Goal: Task Accomplishment & Management: Manage account settings

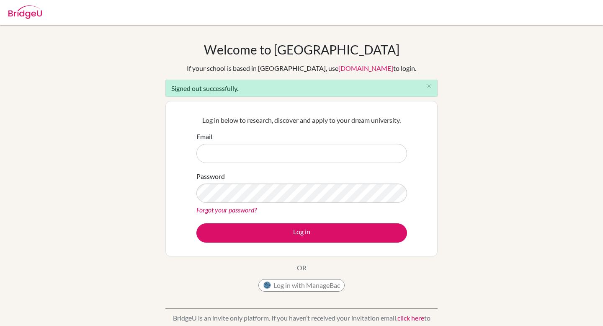
type input "[EMAIL_ADDRESS][DOMAIN_NAME]"
click at [289, 281] on button "Log in with ManageBac" at bounding box center [301, 285] width 86 height 13
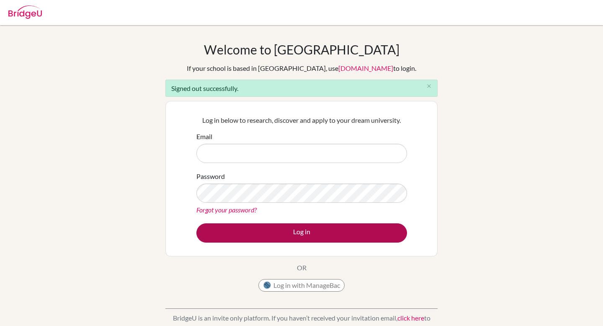
type input "[EMAIL_ADDRESS][DOMAIN_NAME]"
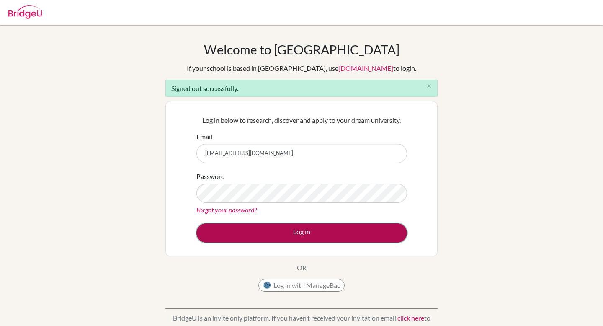
click at [248, 232] on button "Log in" at bounding box center [301, 232] width 211 height 19
